Goal: Use online tool/utility: Utilize a website feature to perform a specific function

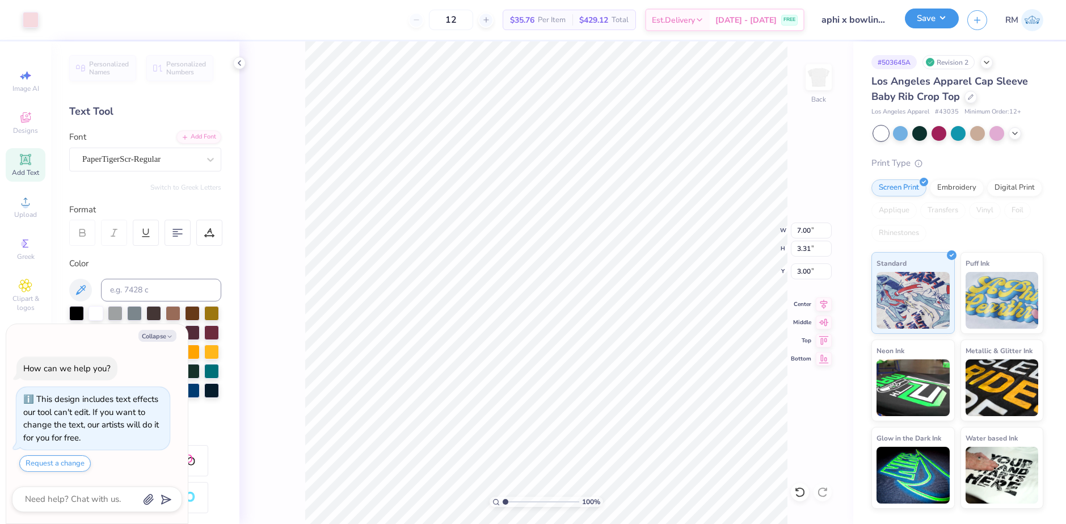
click at [945, 14] on button "Save" at bounding box center [932, 19] width 54 height 20
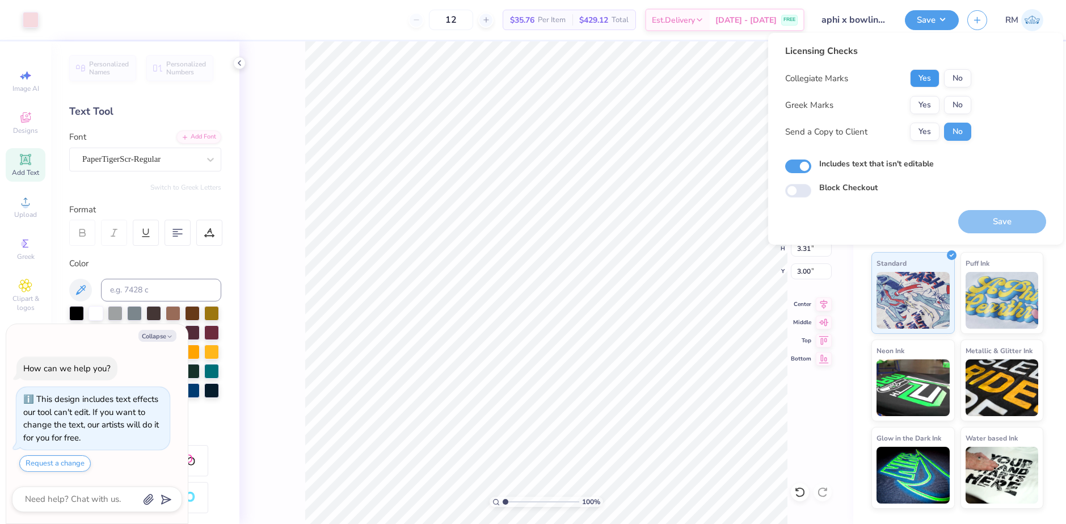
click at [929, 80] on button "Yes" at bounding box center [925, 78] width 30 height 18
click at [926, 97] on button "Yes" at bounding box center [925, 105] width 30 height 18
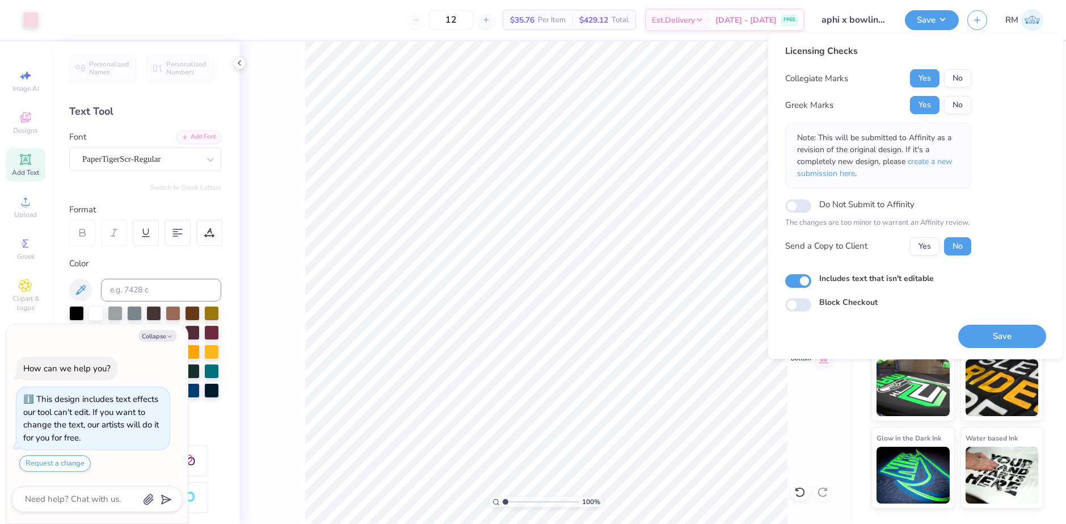
click at [969, 340] on button "Save" at bounding box center [1002, 336] width 88 height 23
type textarea "x"
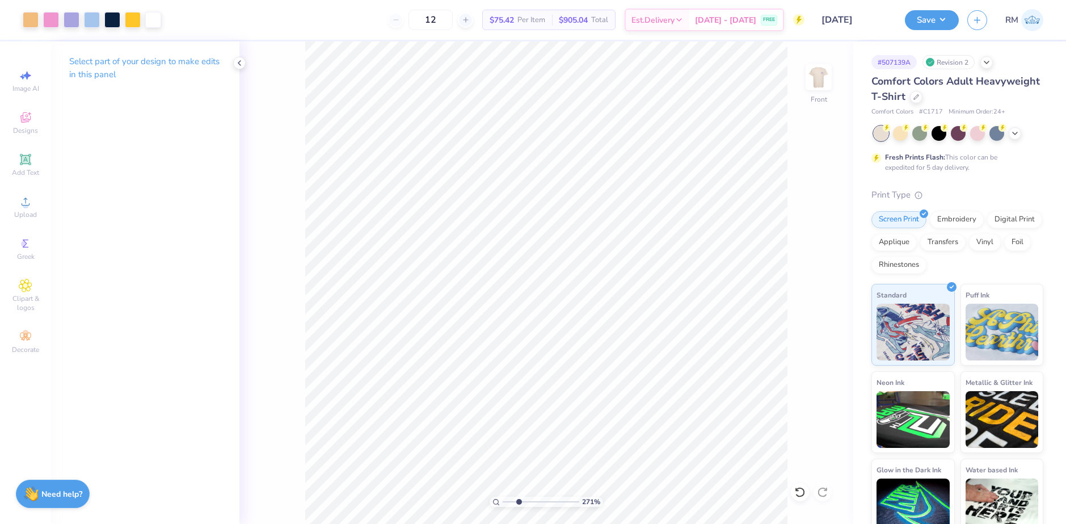
drag, startPoint x: 508, startPoint y: 501, endPoint x: 519, endPoint y: 494, distance: 12.8
type input "2.71"
click at [519, 497] on input "range" at bounding box center [541, 502] width 77 height 10
click at [810, 78] on img at bounding box center [818, 76] width 45 height 45
click at [829, 83] on img at bounding box center [818, 76] width 45 height 45
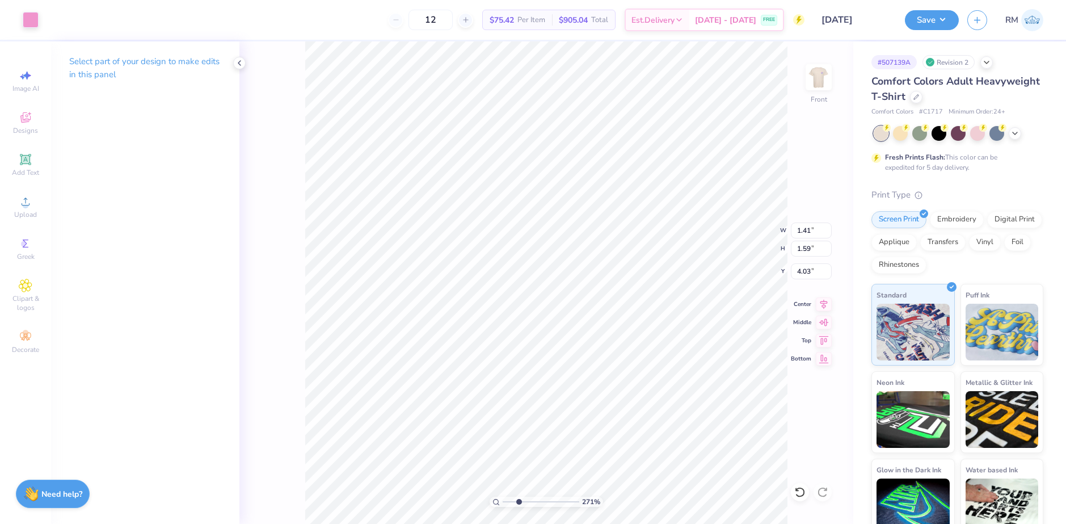
type input "2.62"
type input "2.12"
type input "3.50"
click at [53, 20] on div at bounding box center [51, 19] width 16 height 16
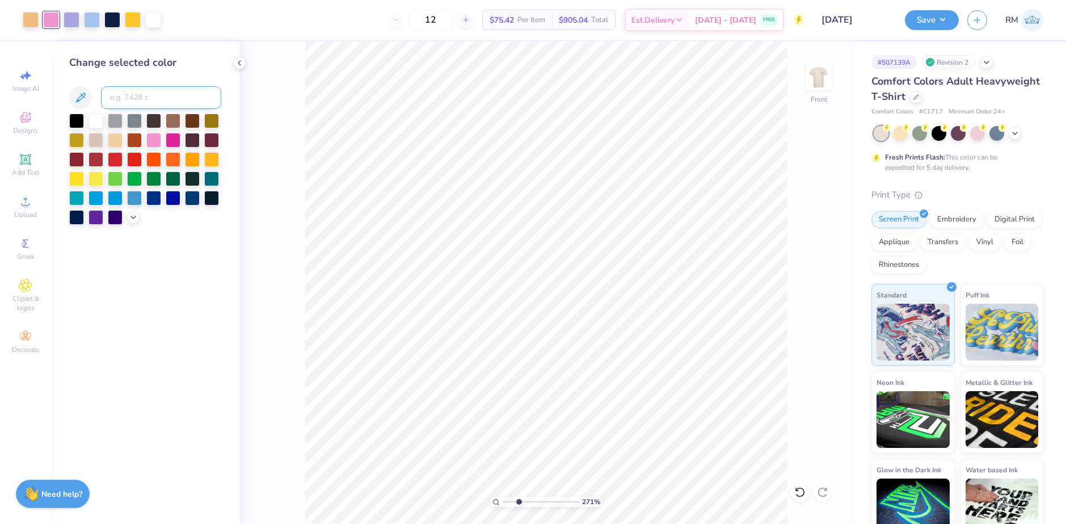
click at [120, 98] on input at bounding box center [161, 97] width 120 height 23
type input "123"
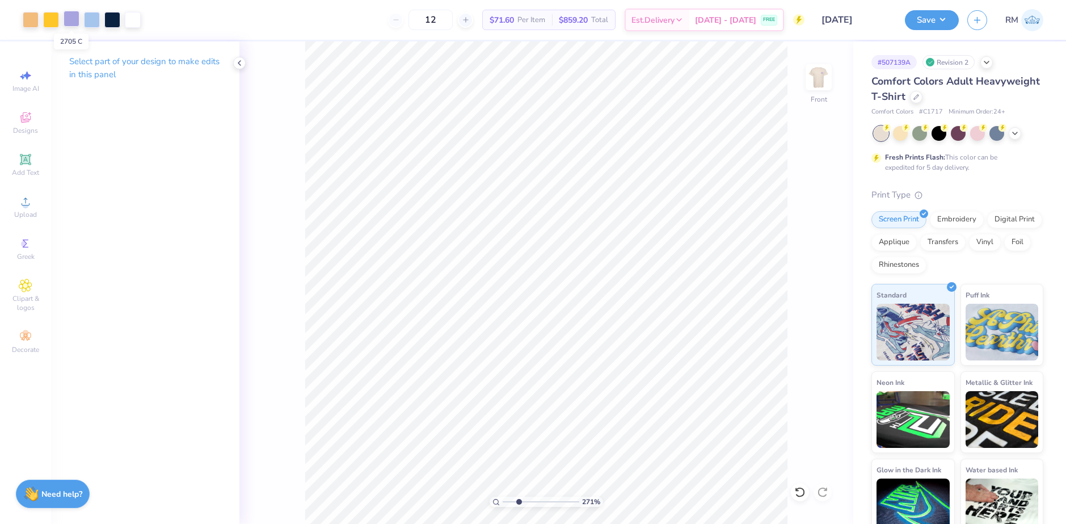
click at [71, 15] on div at bounding box center [72, 19] width 16 height 16
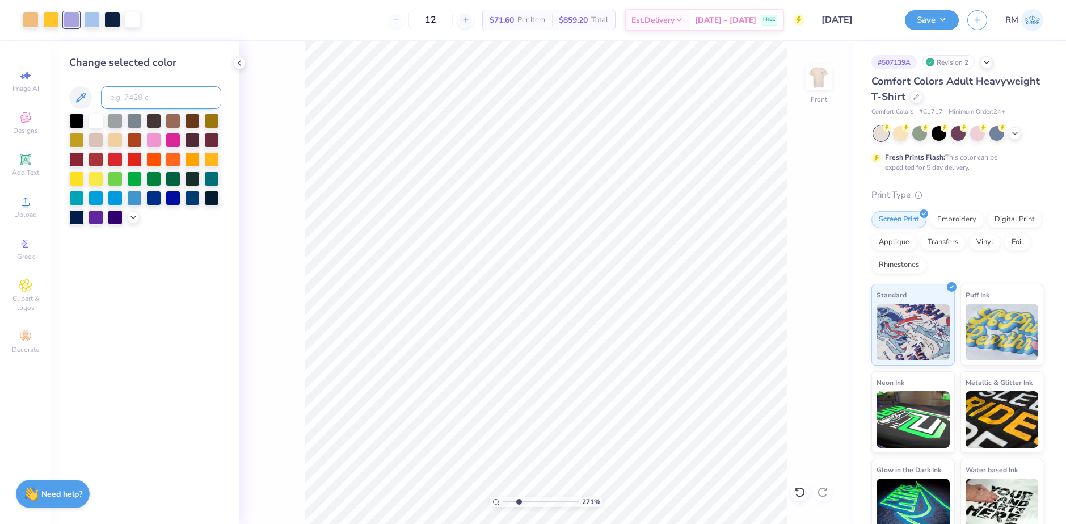
click at [134, 97] on input at bounding box center [161, 97] width 120 height 23
type input "289"
click at [95, 20] on div at bounding box center [92, 19] width 16 height 16
click at [154, 102] on input at bounding box center [161, 97] width 120 height 23
type input "289"
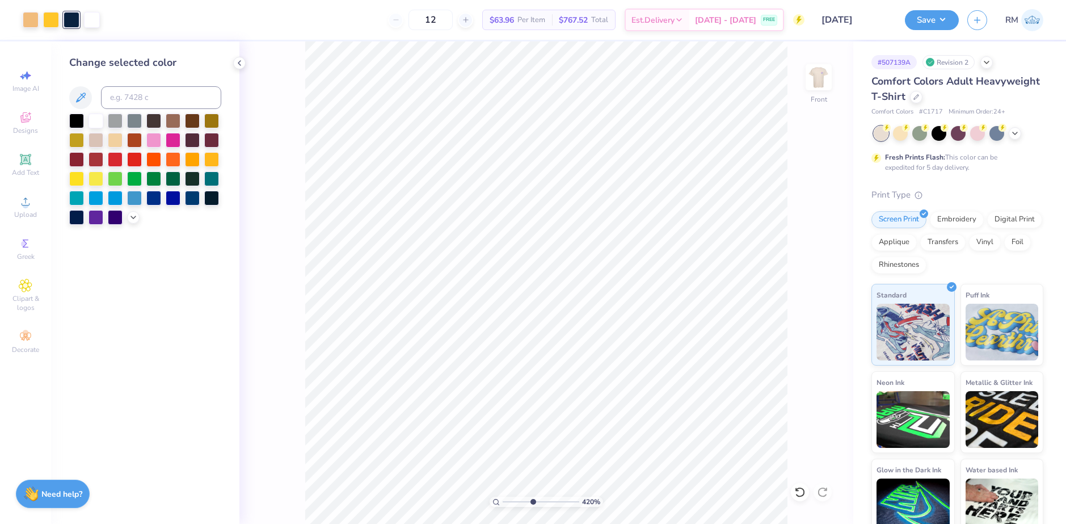
drag, startPoint x: 520, startPoint y: 500, endPoint x: 532, endPoint y: 497, distance: 12.8
click at [532, 498] on input "range" at bounding box center [541, 502] width 77 height 10
drag, startPoint x: 531, startPoint y: 499, endPoint x: 557, endPoint y: 497, distance: 26.3
click at [557, 497] on input "range" at bounding box center [541, 502] width 77 height 10
drag, startPoint x: 557, startPoint y: 497, endPoint x: 622, endPoint y: 490, distance: 65.1
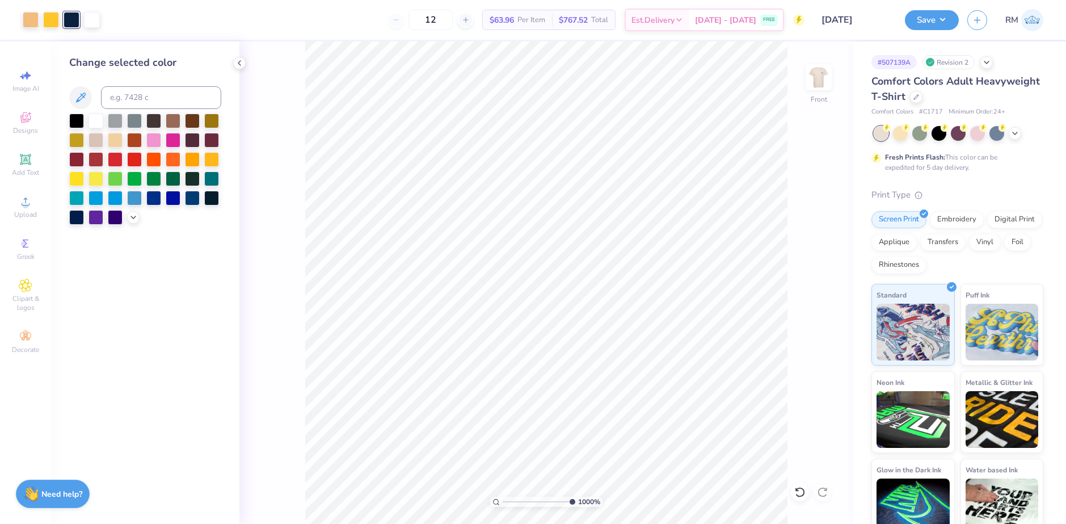
type input "10"
click at [575, 497] on input "range" at bounding box center [539, 502] width 73 height 10
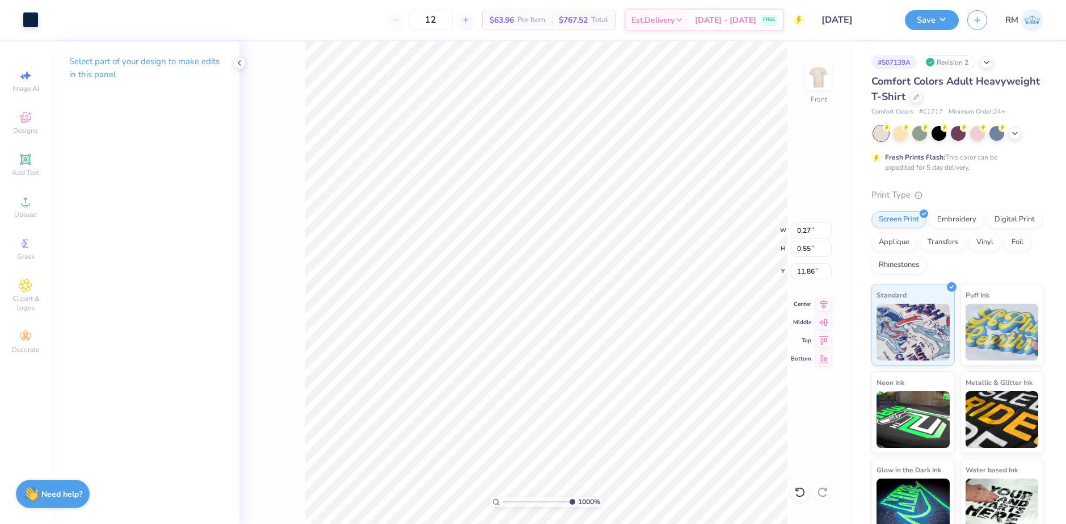
type input "0.33"
drag, startPoint x: 569, startPoint y: 502, endPoint x: 525, endPoint y: 504, distance: 44.3
click at [525, 504] on input "range" at bounding box center [541, 502] width 77 height 10
click at [802, 499] on div at bounding box center [800, 492] width 18 height 18
drag, startPoint x: 523, startPoint y: 500, endPoint x: 578, endPoint y: 482, distance: 58.0
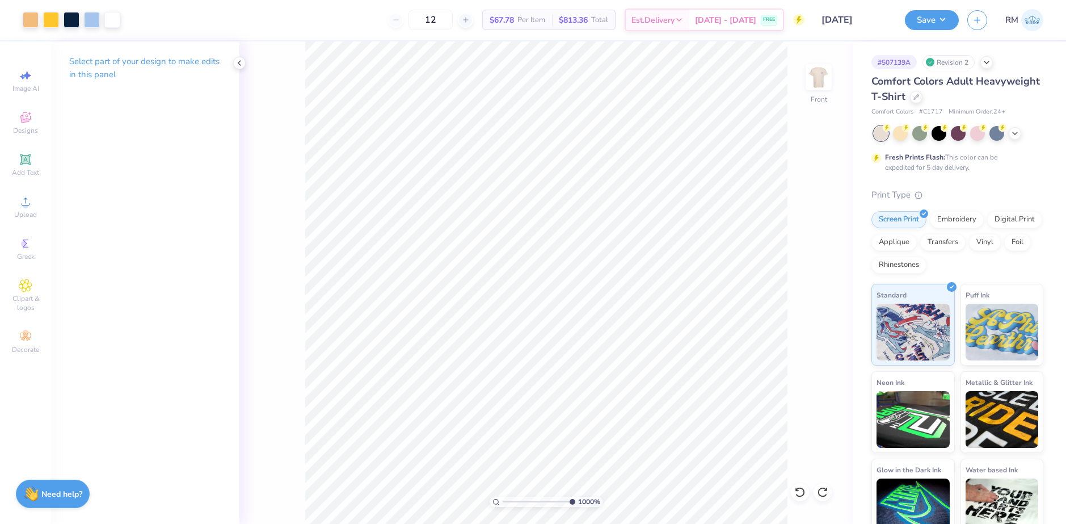
type input "10"
click at [575, 497] on input "range" at bounding box center [539, 502] width 73 height 10
click at [830, 494] on div at bounding box center [823, 492] width 18 height 18
click at [826, 493] on div "1000 % Front" at bounding box center [546, 282] width 614 height 482
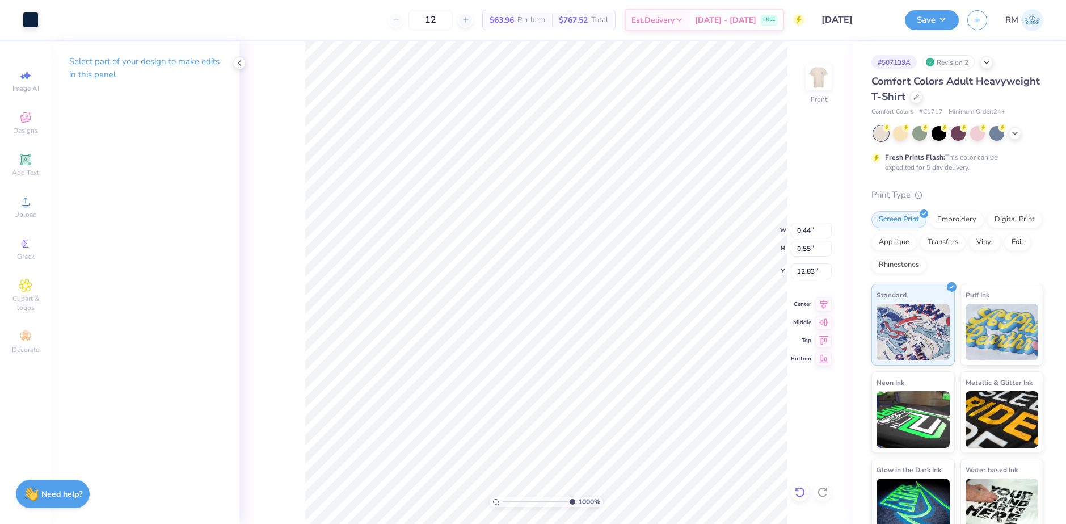
click at [797, 487] on icon at bounding box center [799, 491] width 11 height 11
type input "12.58"
drag, startPoint x: 567, startPoint y: 499, endPoint x: 518, endPoint y: 492, distance: 49.8
type input "2.56"
click at [518, 497] on input "range" at bounding box center [541, 502] width 77 height 10
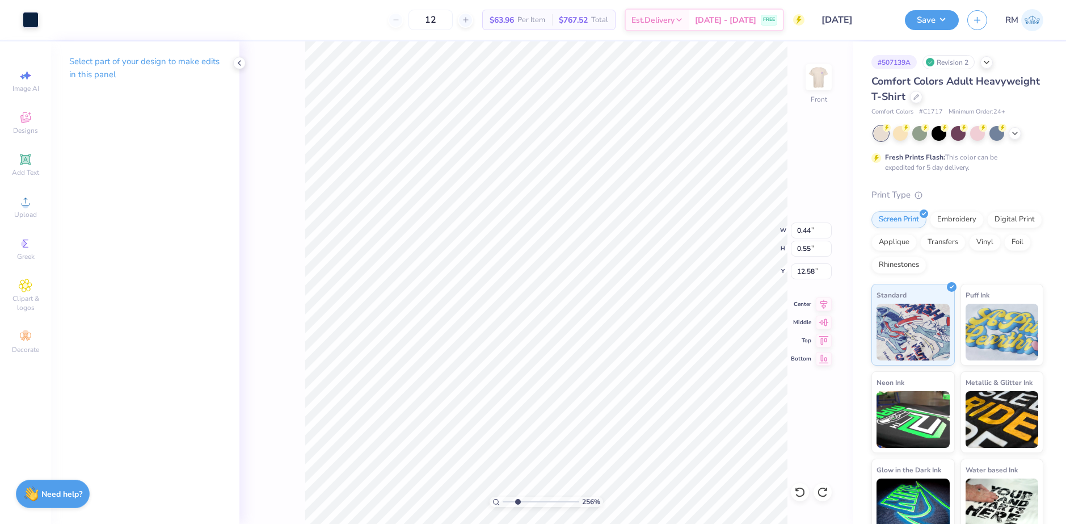
type input "1.11"
type input "1.01"
type input "10.81"
click at [27, 16] on div at bounding box center [31, 19] width 16 height 16
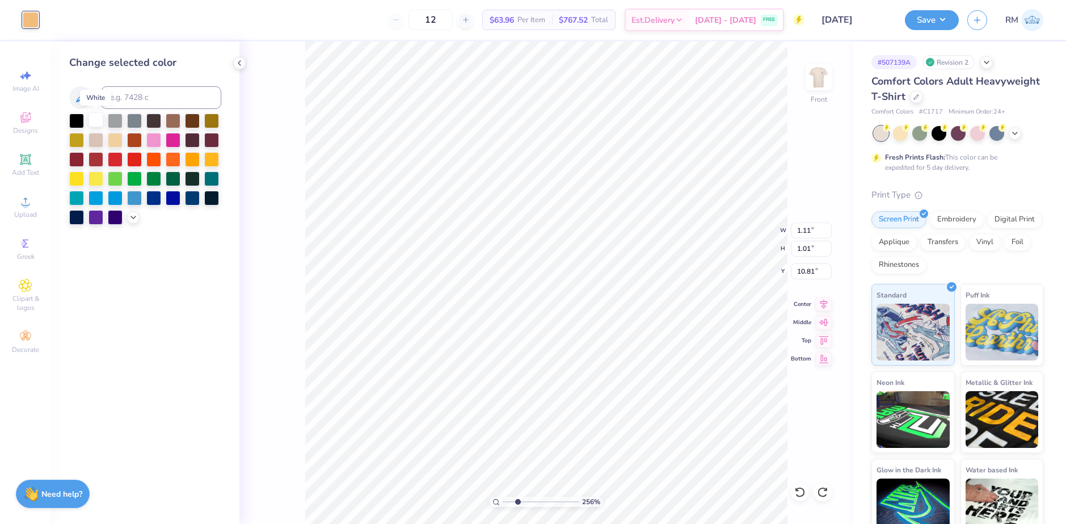
click at [98, 120] on div at bounding box center [96, 119] width 15 height 15
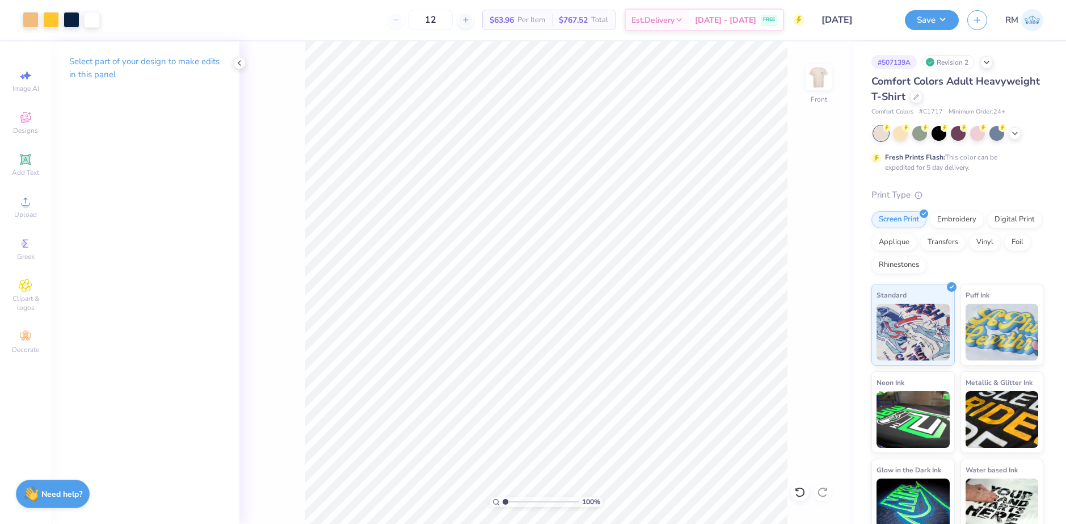
drag, startPoint x: 515, startPoint y: 503, endPoint x: 503, endPoint y: 502, distance: 11.4
type input "1"
click at [503, 502] on input "range" at bounding box center [541, 502] width 77 height 10
click at [837, 77] on div "100 % Front" at bounding box center [546, 282] width 614 height 482
click at [819, 78] on img at bounding box center [818, 76] width 45 height 45
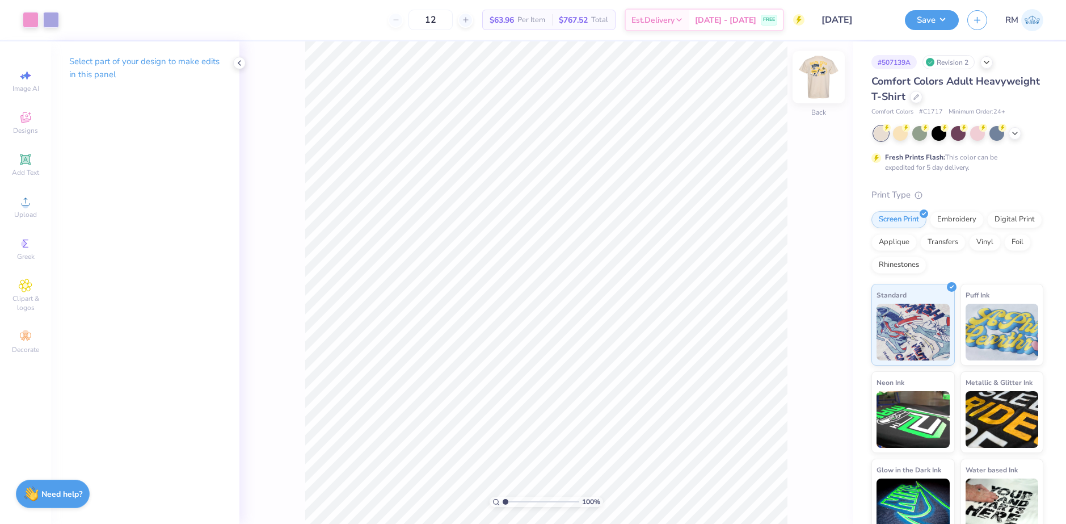
click at [821, 78] on img at bounding box center [818, 76] width 45 height 45
click at [31, 17] on div at bounding box center [31, 19] width 16 height 16
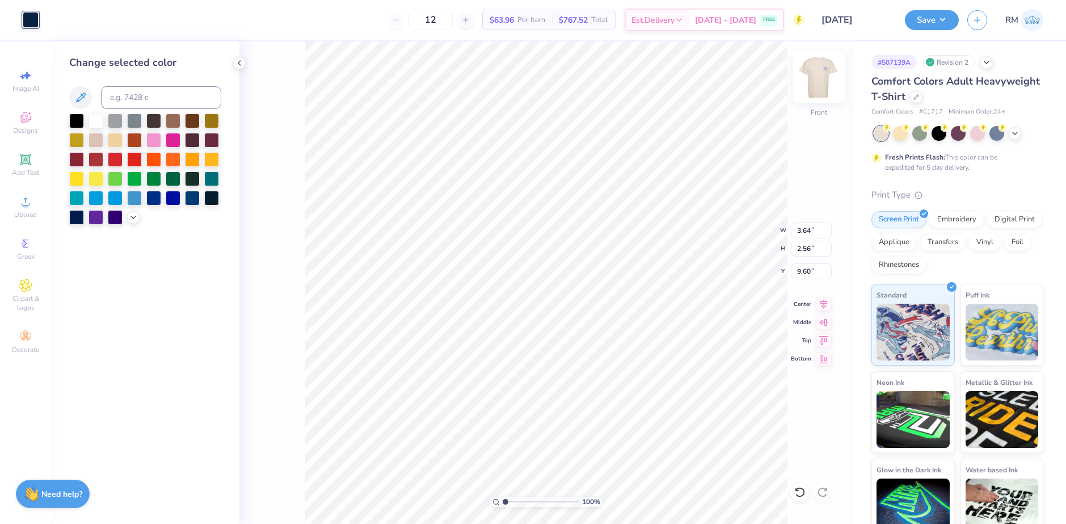
click at [812, 81] on img at bounding box center [818, 76] width 45 height 45
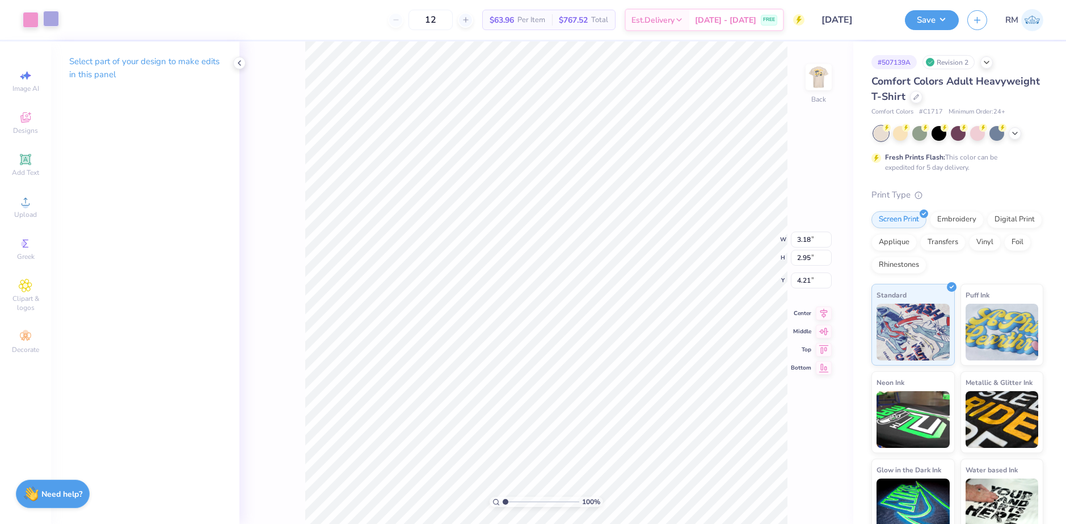
click at [47, 15] on div at bounding box center [51, 19] width 16 height 16
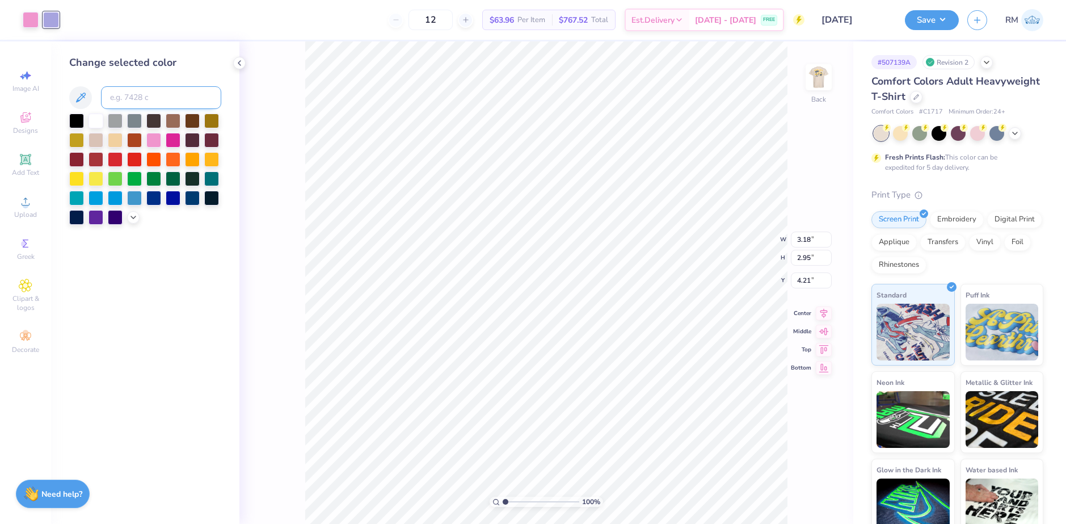
click at [121, 97] on input at bounding box center [161, 97] width 120 height 23
type input "289"
click at [819, 84] on img at bounding box center [818, 76] width 45 height 45
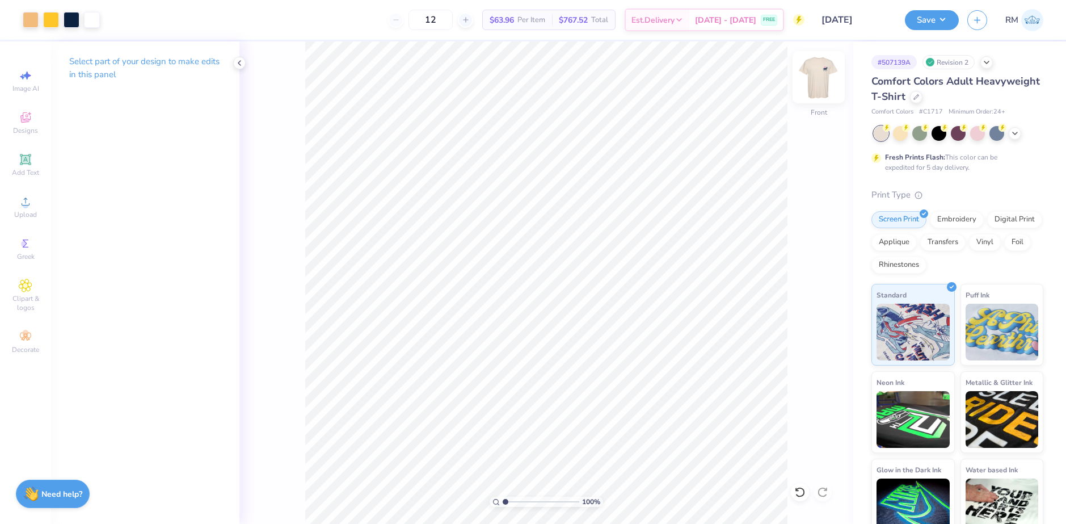
click at [823, 87] on img at bounding box center [818, 76] width 45 height 45
click at [33, 20] on div at bounding box center [31, 19] width 16 height 16
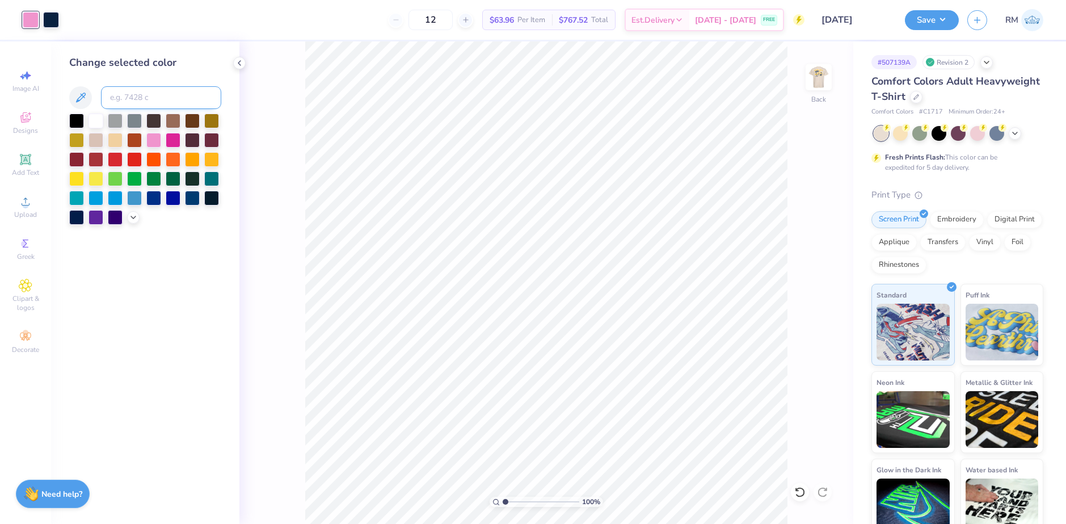
click at [142, 100] on input at bounding box center [161, 97] width 120 height 23
type input "123"
click at [813, 91] on img at bounding box center [818, 76] width 45 height 45
click at [31, 22] on div at bounding box center [31, 19] width 16 height 16
click at [91, 115] on div at bounding box center [96, 119] width 15 height 15
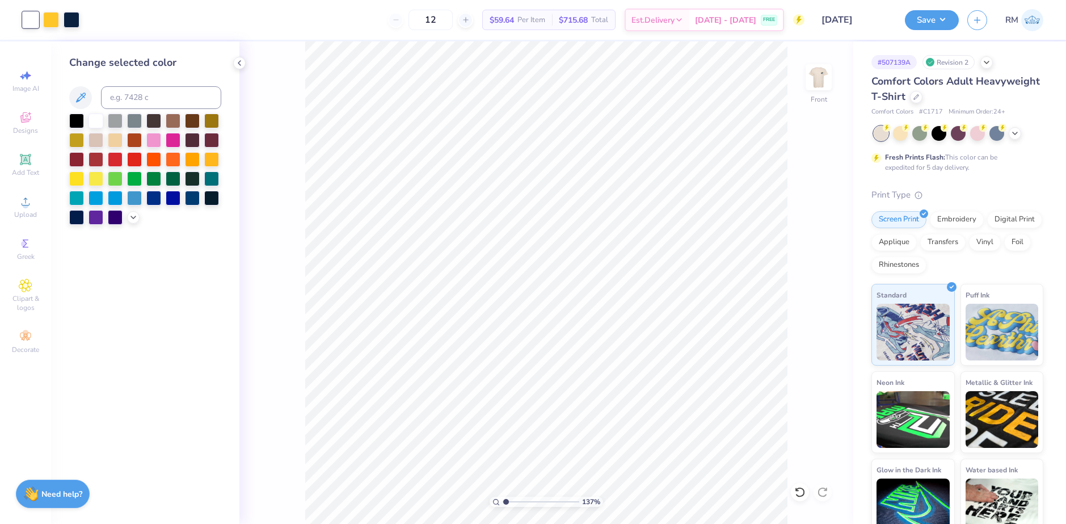
type input "1"
click at [504, 497] on input "range" at bounding box center [541, 502] width 77 height 10
click at [819, 65] on img at bounding box center [818, 76] width 45 height 45
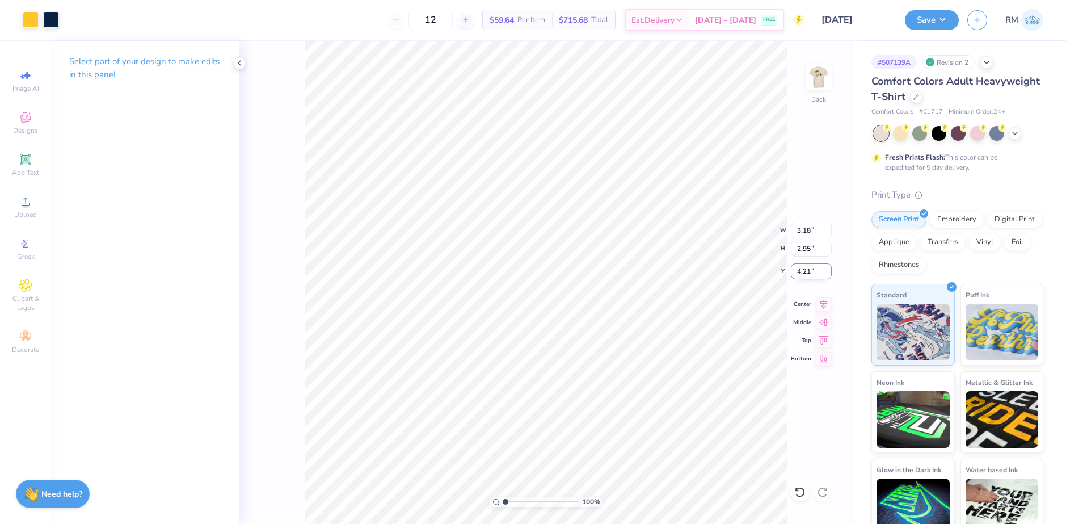
click at [806, 278] on input "4.21" at bounding box center [811, 271] width 41 height 16
type input "3.00"
click at [804, 249] on input "2.95" at bounding box center [811, 249] width 41 height 16
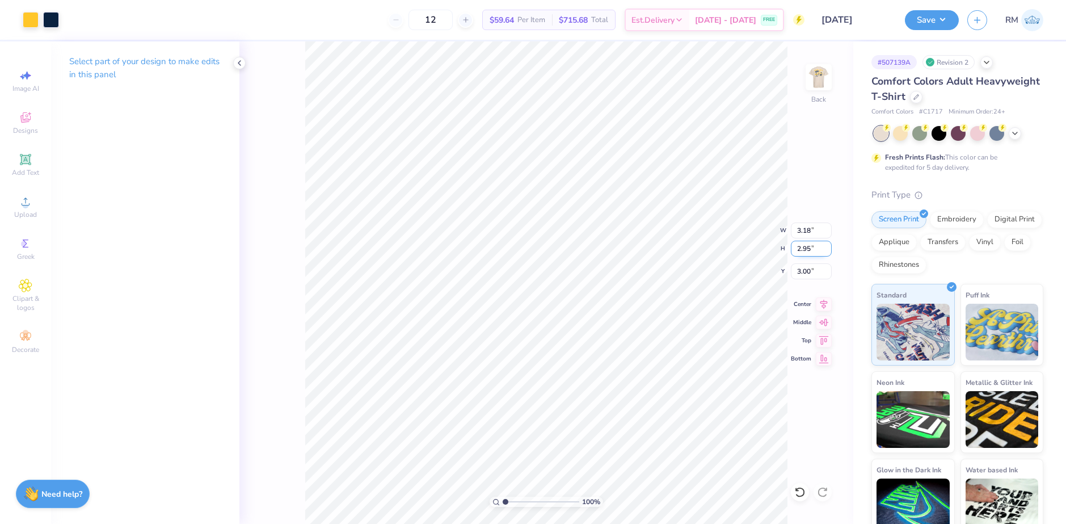
click at [804, 249] on input "2.95" at bounding box center [811, 249] width 41 height 16
type input "3"
type input "3.24"
type input "3.00"
click at [802, 272] on input "2.97" at bounding box center [811, 271] width 41 height 16
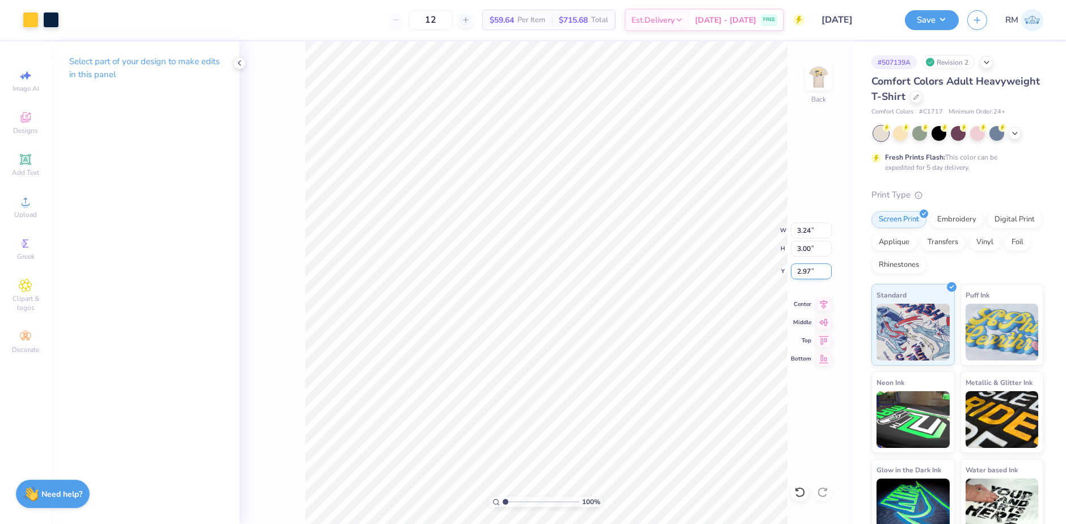
click at [802, 272] on input "2.97" at bounding box center [811, 271] width 41 height 16
type input "3.00"
click at [817, 74] on img at bounding box center [818, 76] width 45 height 45
click at [575, 385] on li "Group" at bounding box center [590, 388] width 89 height 22
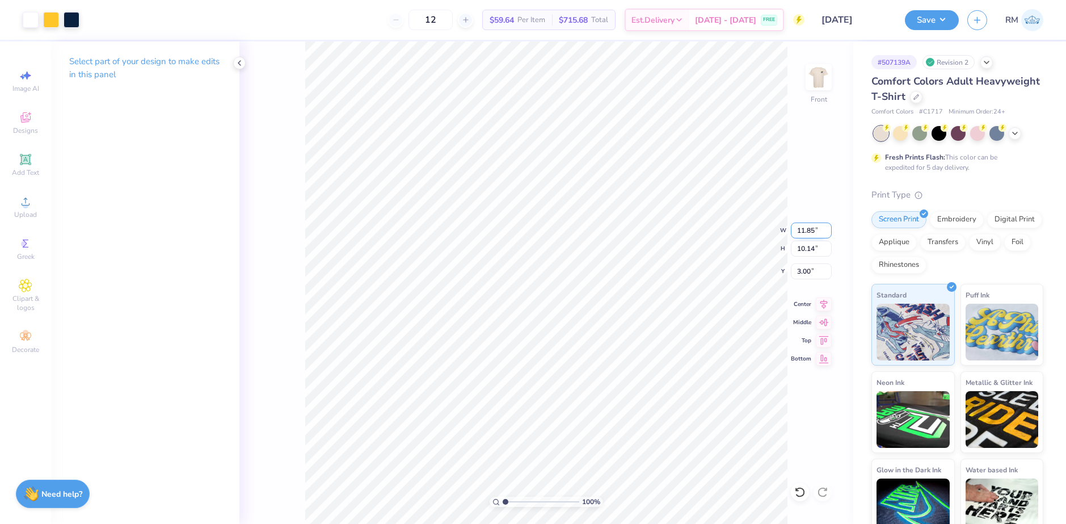
click at [809, 232] on input "11.85" at bounding box center [811, 230] width 41 height 16
click at [807, 235] on input "12" at bounding box center [811, 230] width 41 height 16
type input "12.00"
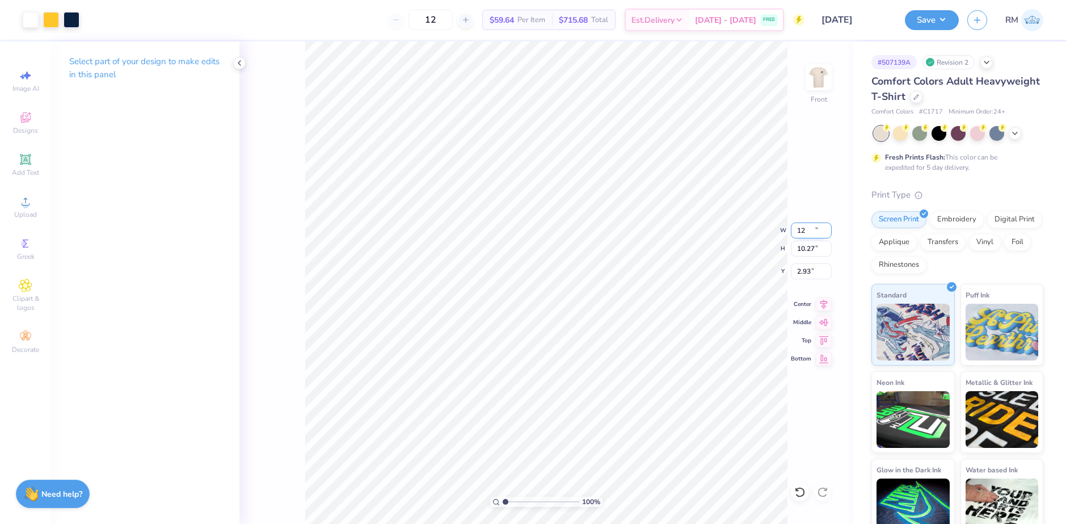
type input "10.27"
click at [805, 271] on input "2.93" at bounding box center [811, 271] width 41 height 16
type input "3.00"
